Goal: Task Accomplishment & Management: Use online tool/utility

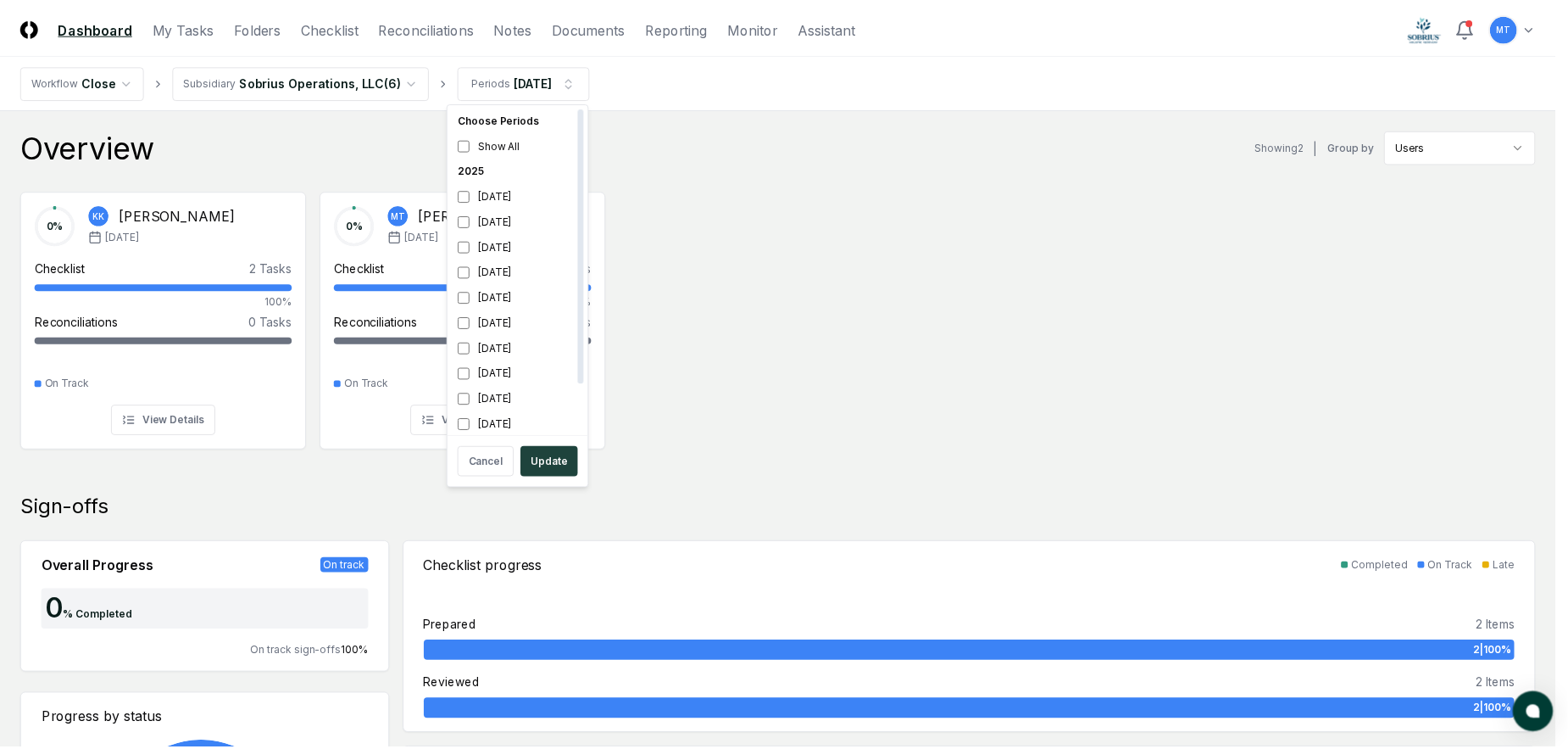
scroll to position [5, 0]
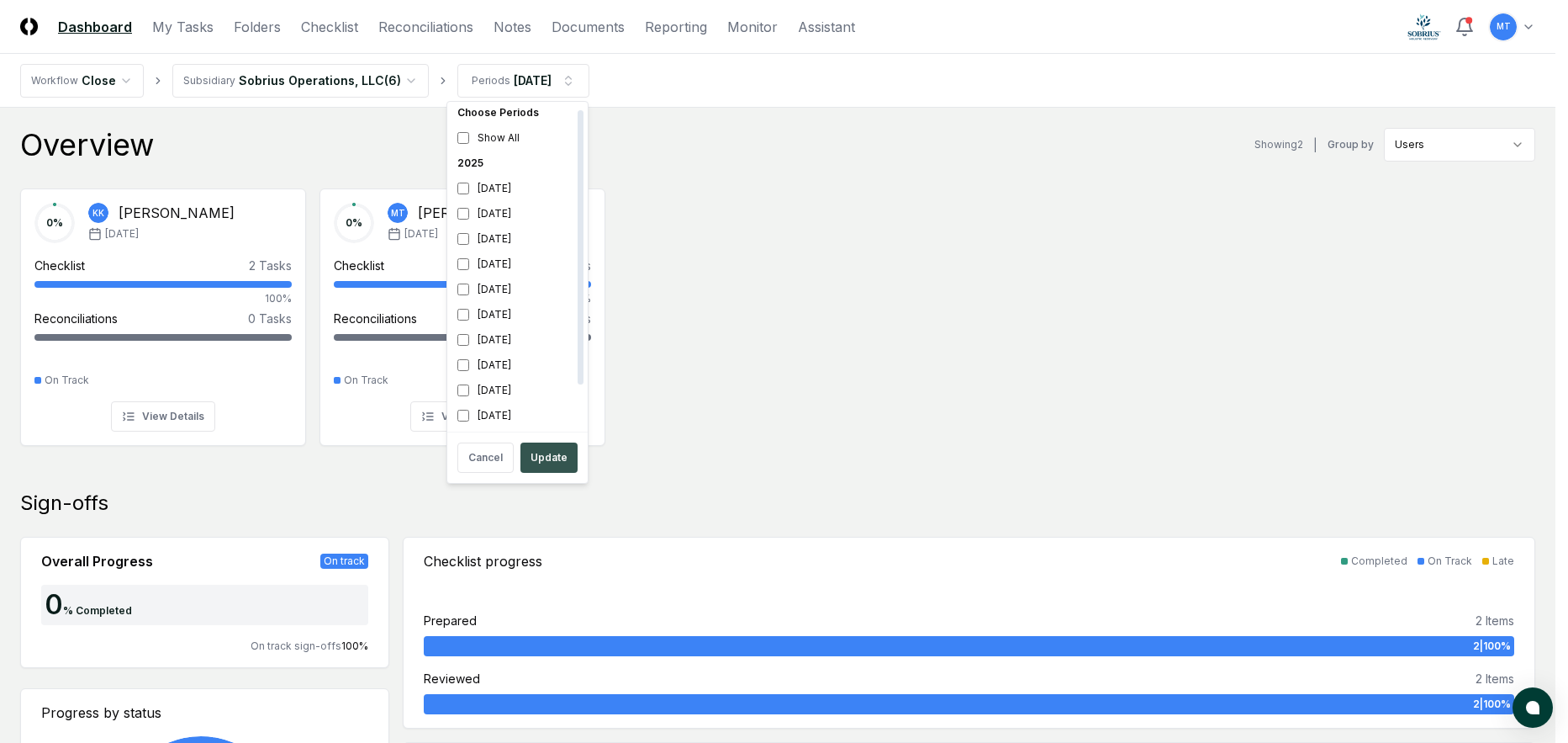
click at [552, 453] on button "Update" at bounding box center [549, 457] width 57 height 30
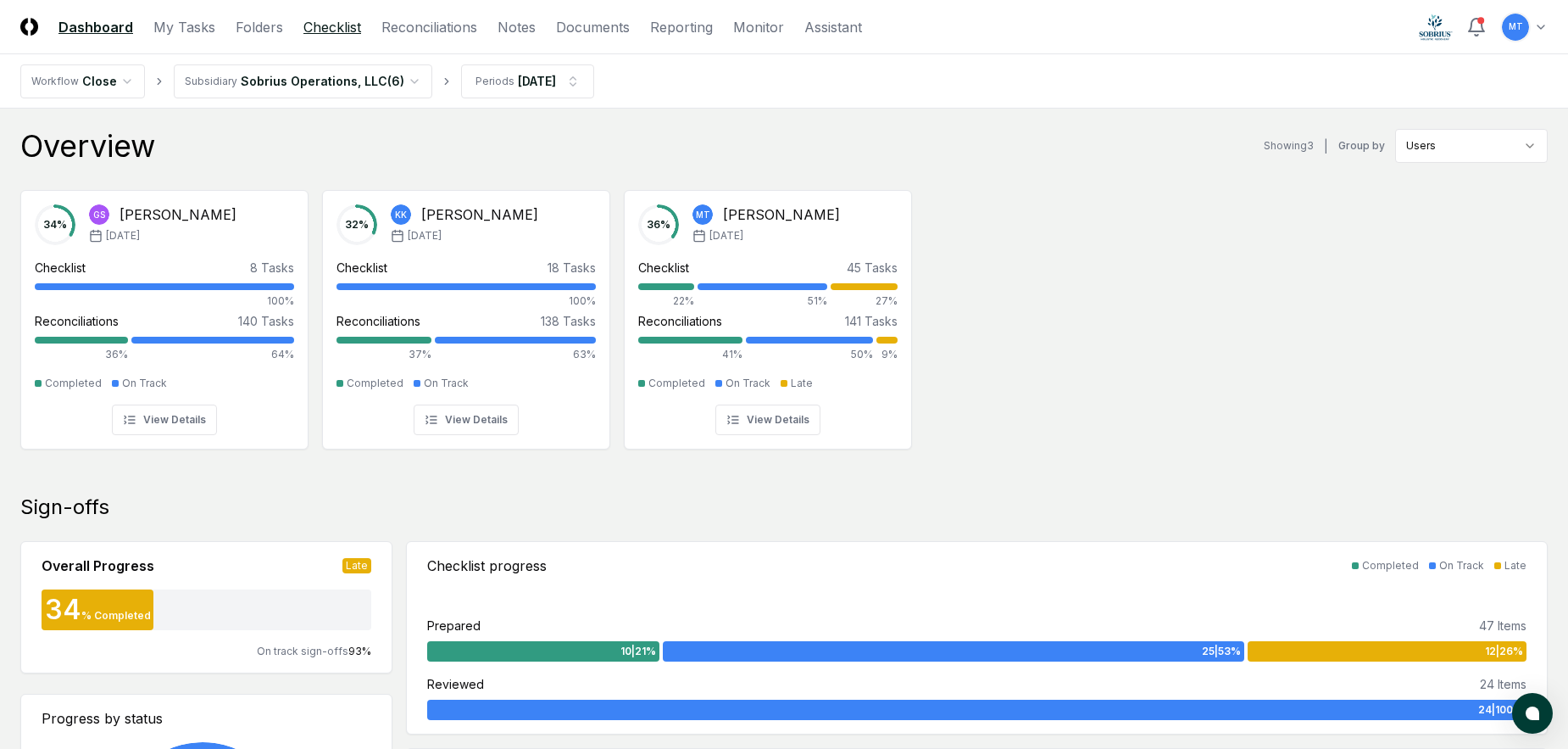
click at [340, 24] on link "Checklist" at bounding box center [332, 28] width 58 height 21
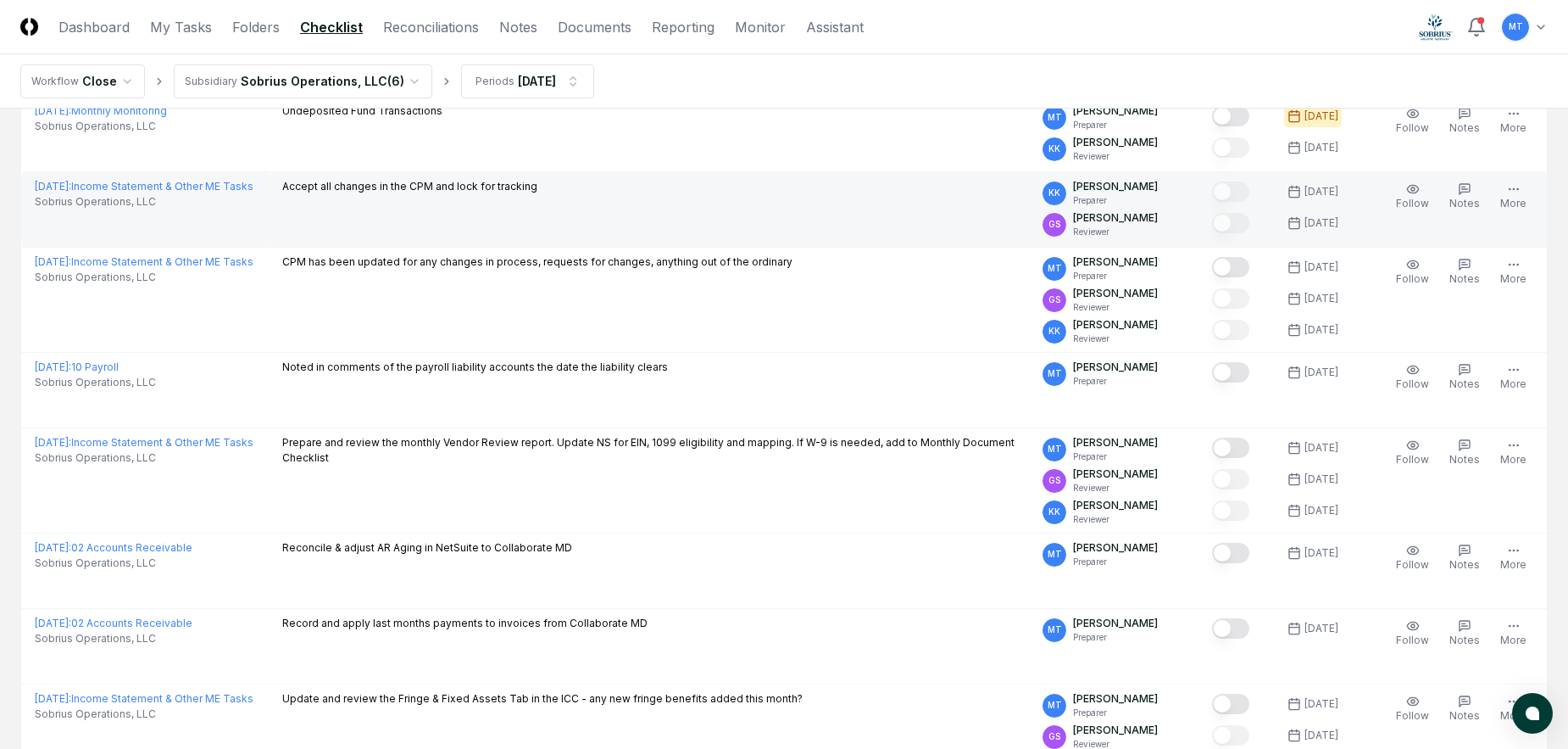
scroll to position [1780, 0]
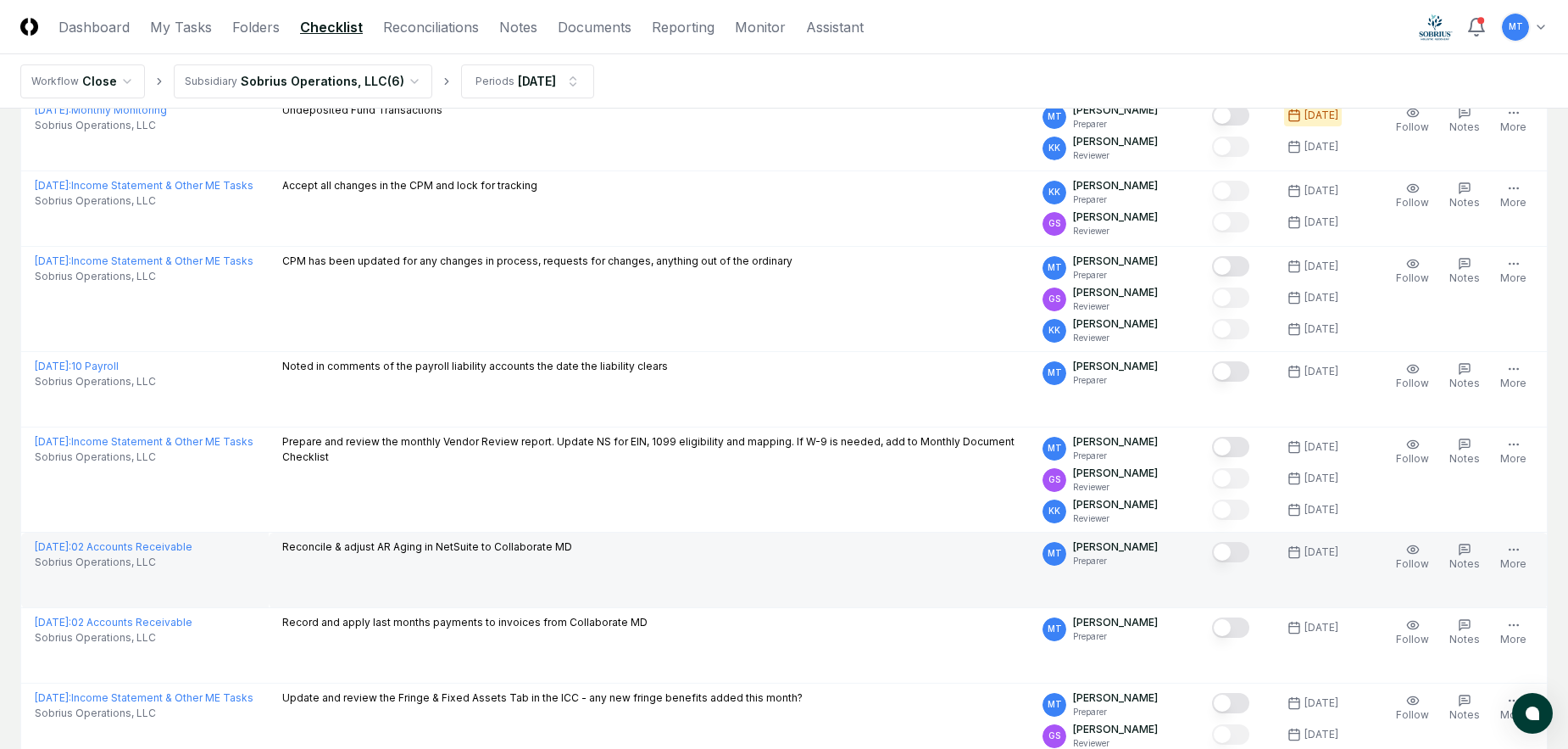
click at [1213, 552] on button "Mark complete" at bounding box center [1231, 552] width 37 height 21
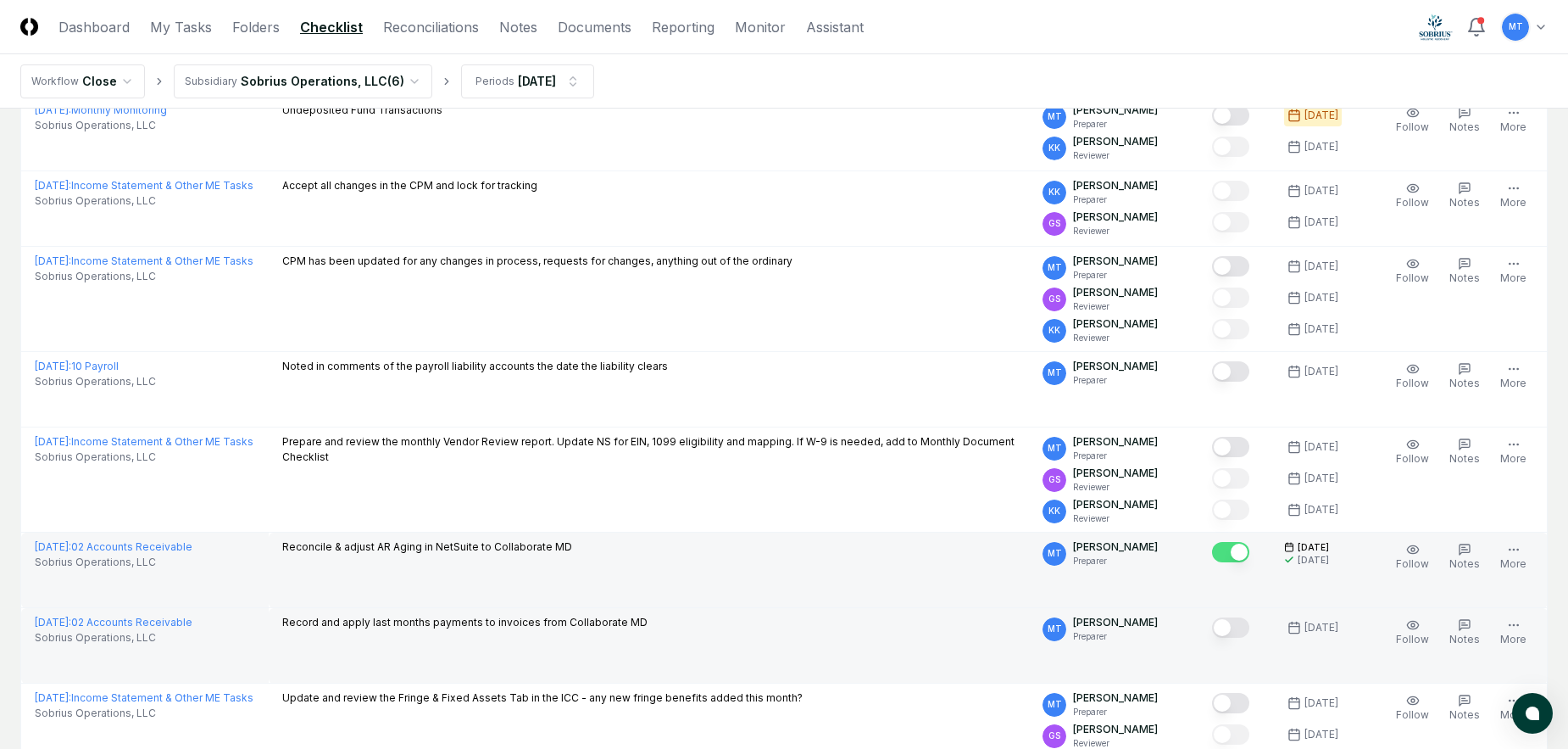
click at [1213, 631] on button "Mark complete" at bounding box center [1231, 628] width 37 height 21
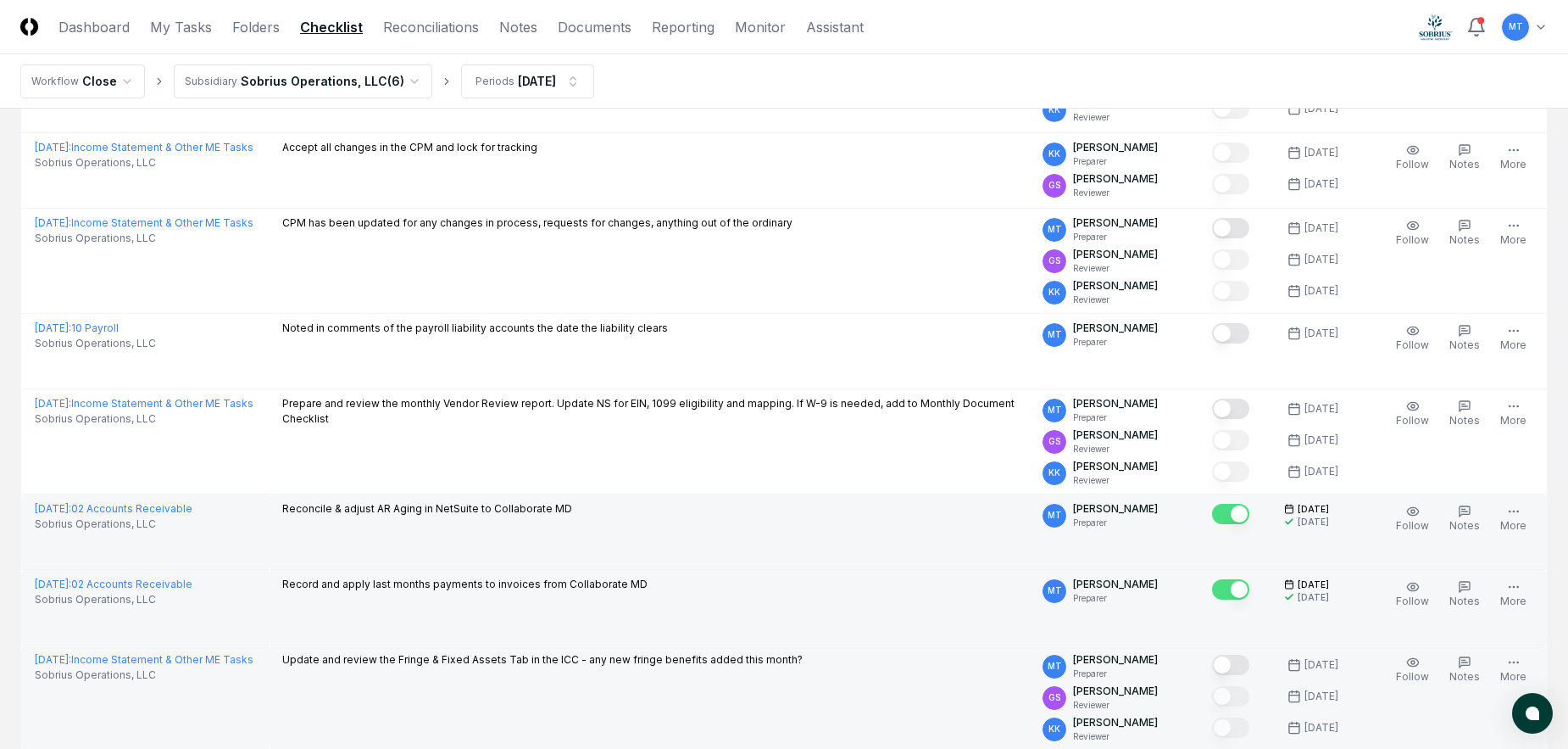
scroll to position [1865, 0]
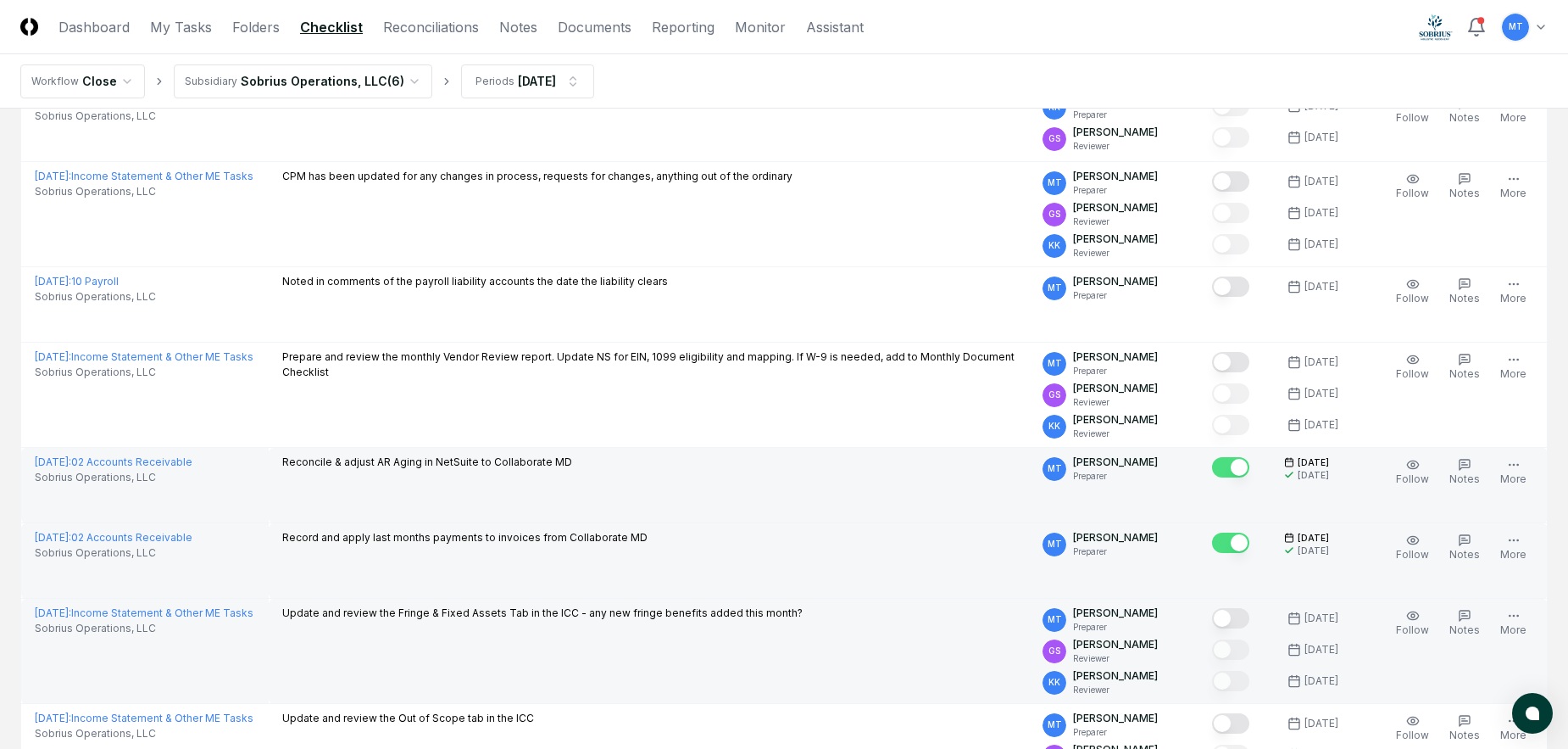
click at [1213, 617] on button "Mark complete" at bounding box center [1231, 618] width 37 height 21
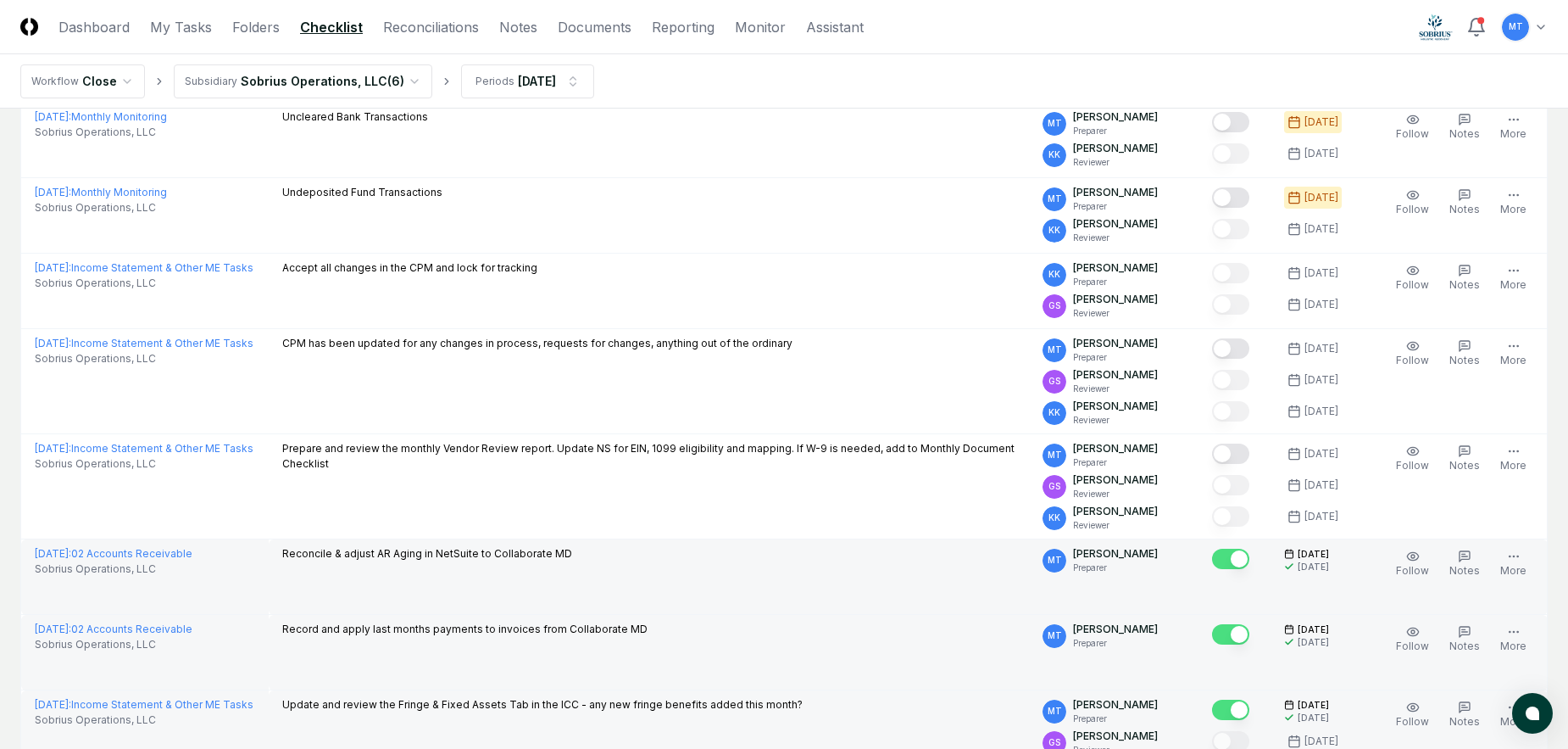
scroll to position [1695, 0]
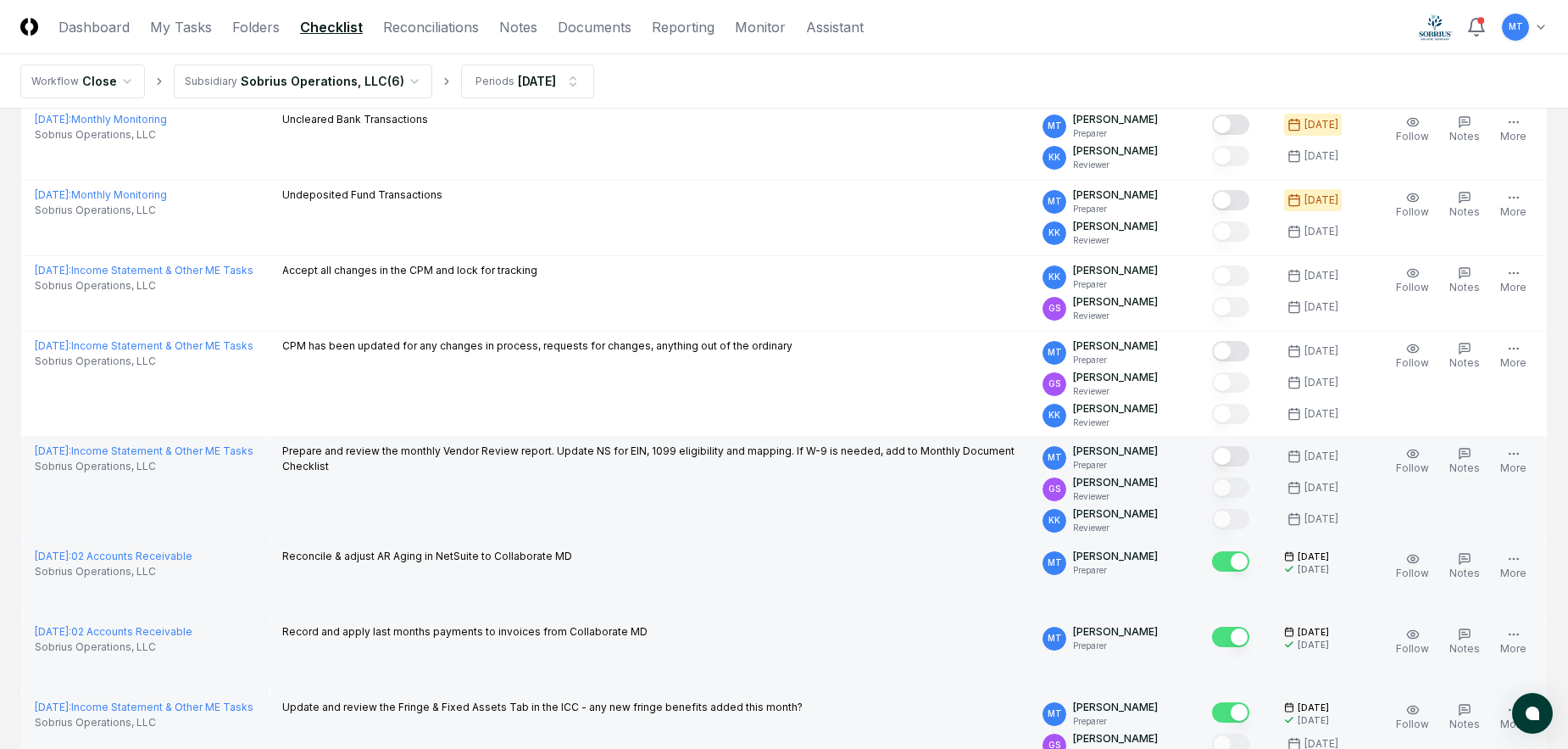
click at [1213, 451] on button "Mark complete" at bounding box center [1231, 457] width 37 height 21
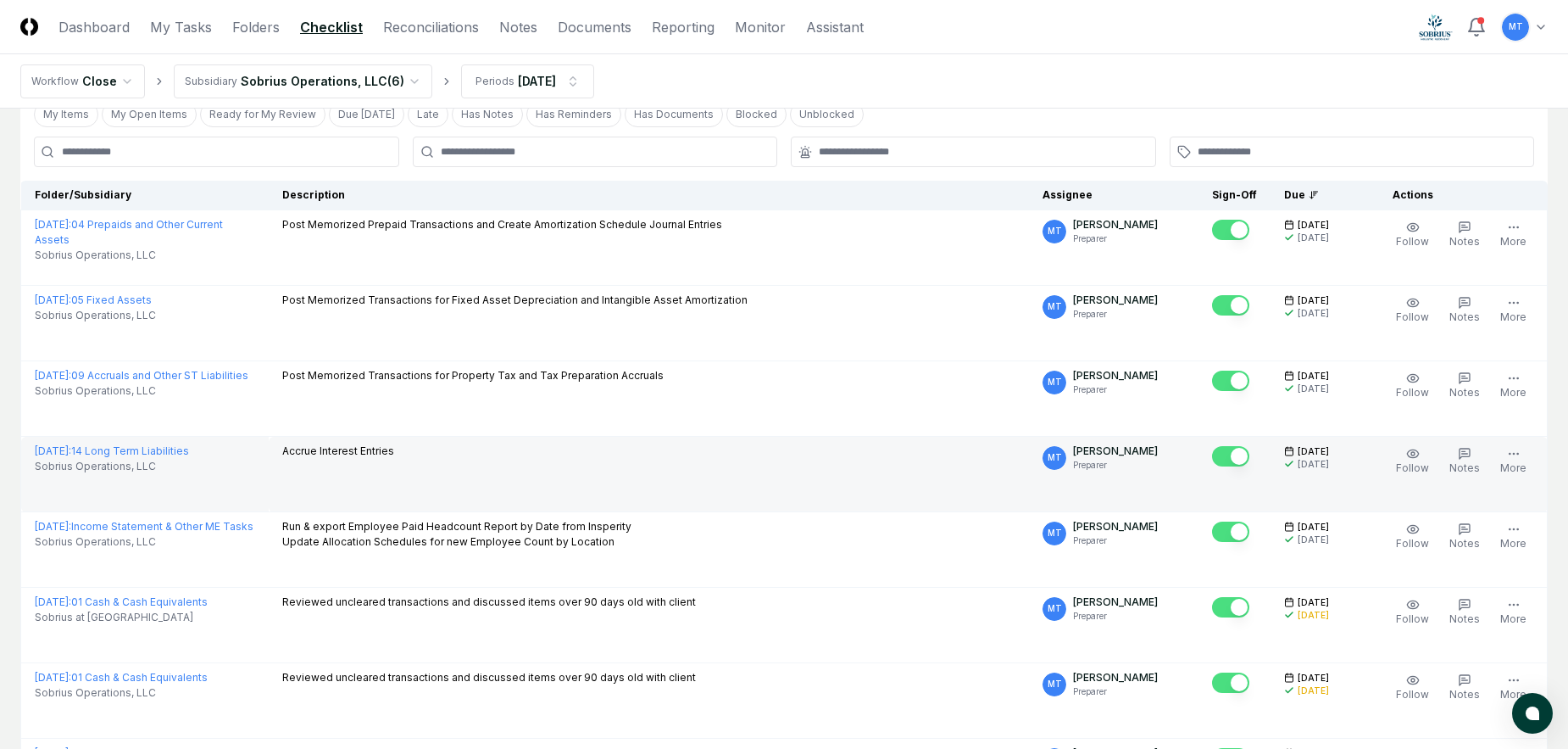
scroll to position [0, 0]
